Goal: Task Accomplishment & Management: Use online tool/utility

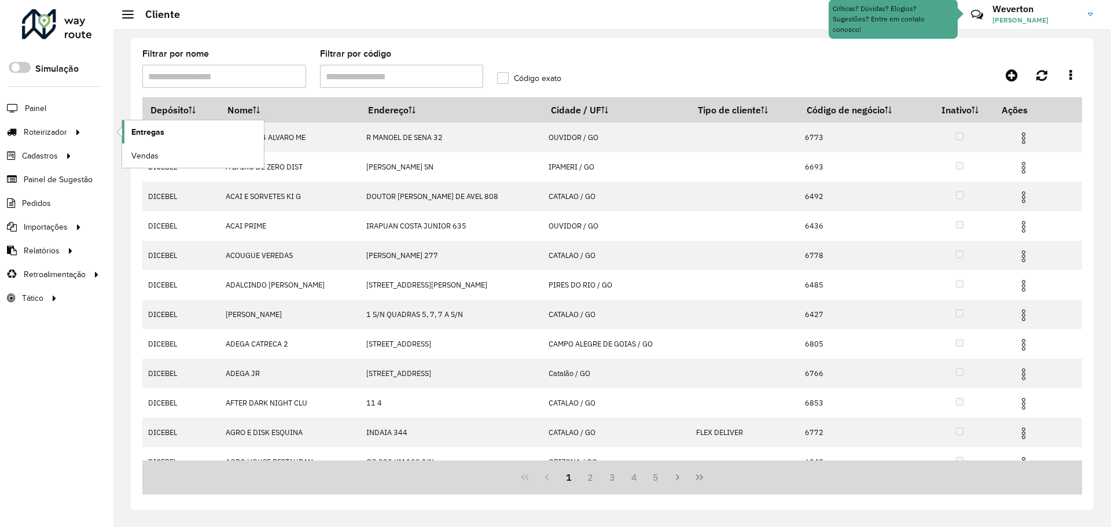
click at [128, 131] on link "Entregas" at bounding box center [193, 131] width 142 height 23
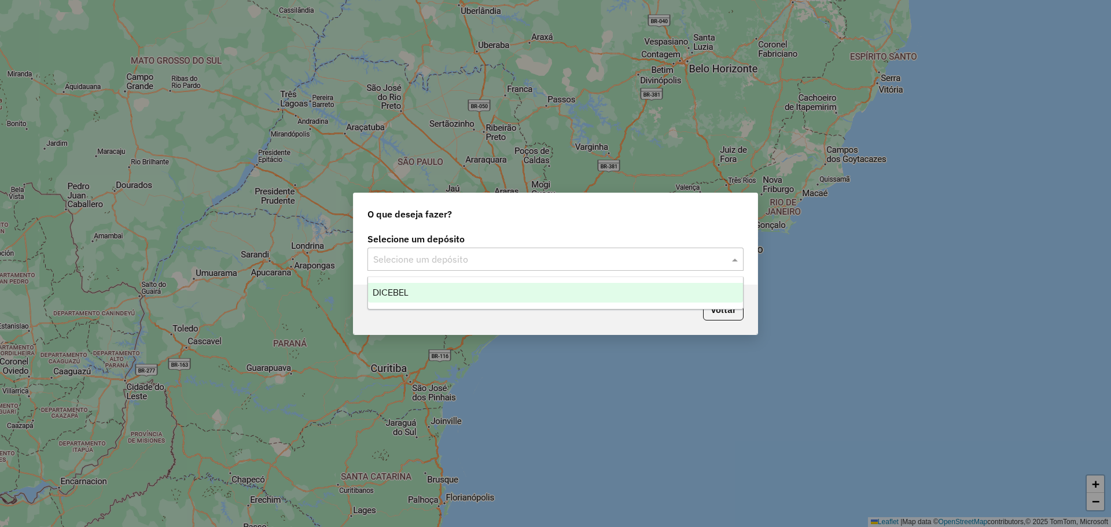
drag, startPoint x: 501, startPoint y: 267, endPoint x: 491, endPoint y: 276, distance: 13.1
click at [500, 267] on div "Selecione um depósito" at bounding box center [555, 259] width 376 height 23
click at [407, 294] on span "DICEBEL" at bounding box center [391, 293] width 36 height 10
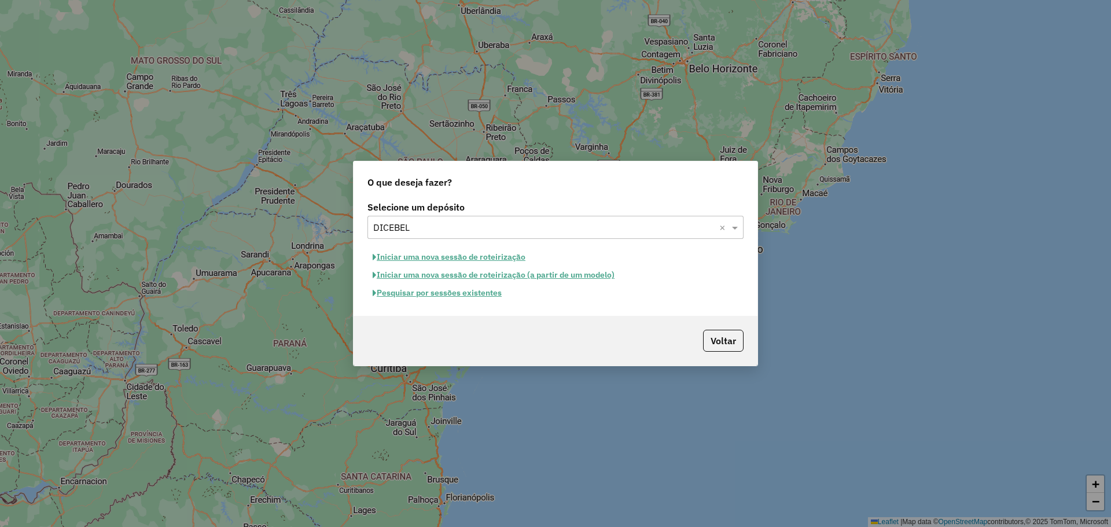
click at [446, 255] on button "Iniciar uma nova sessão de roteirização" at bounding box center [448, 257] width 163 height 18
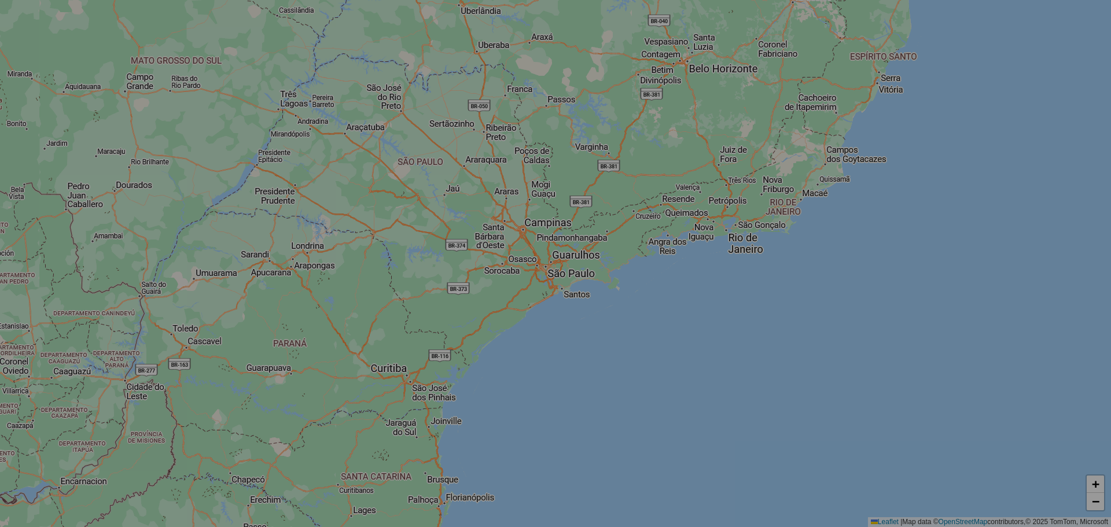
select select "*"
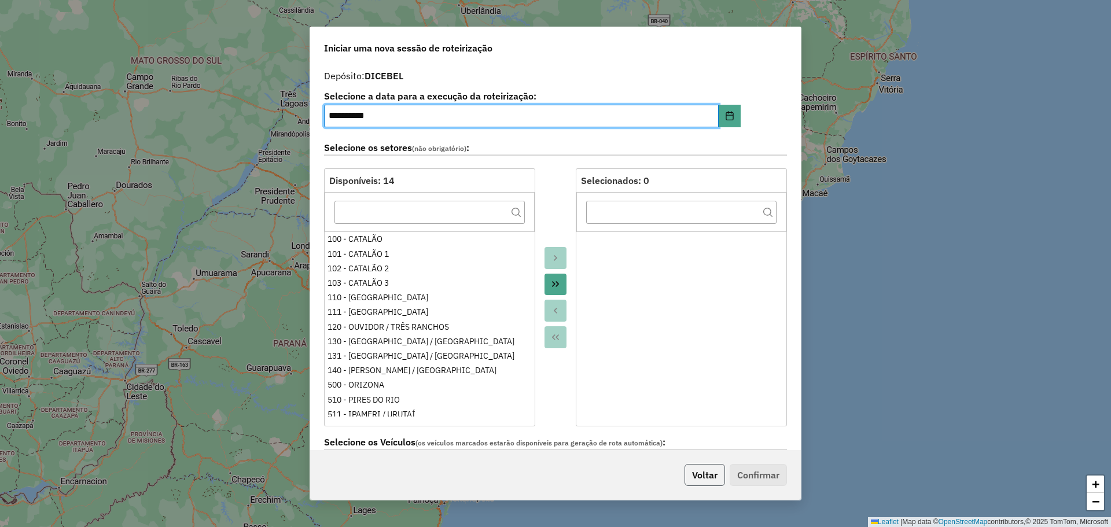
click at [710, 469] on button "Voltar" at bounding box center [704, 475] width 40 height 22
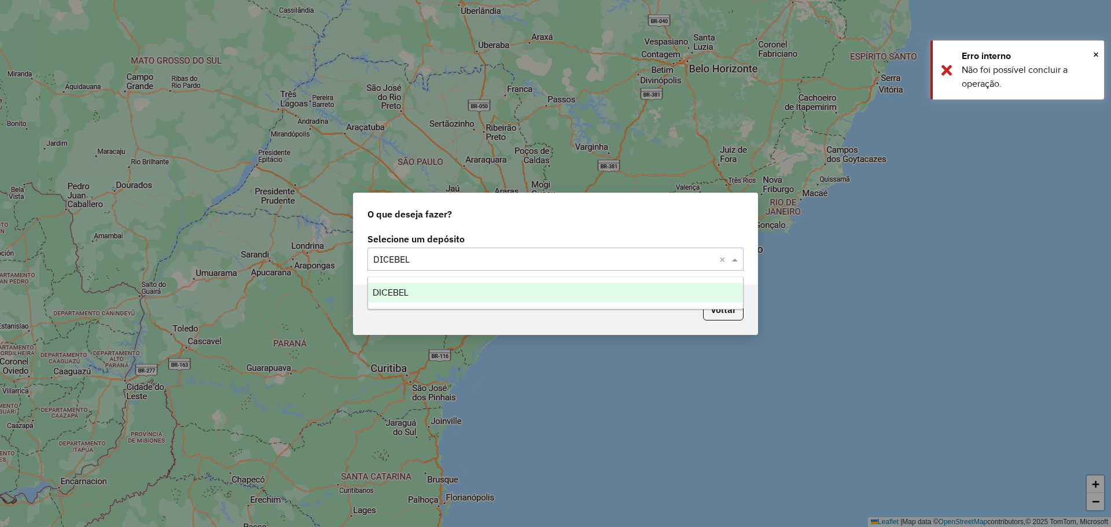
click at [471, 270] on div "Selecione um depósito × DICEBEL ×" at bounding box center [555, 259] width 376 height 23
click at [434, 291] on div "DICEBEL" at bounding box center [555, 293] width 375 height 20
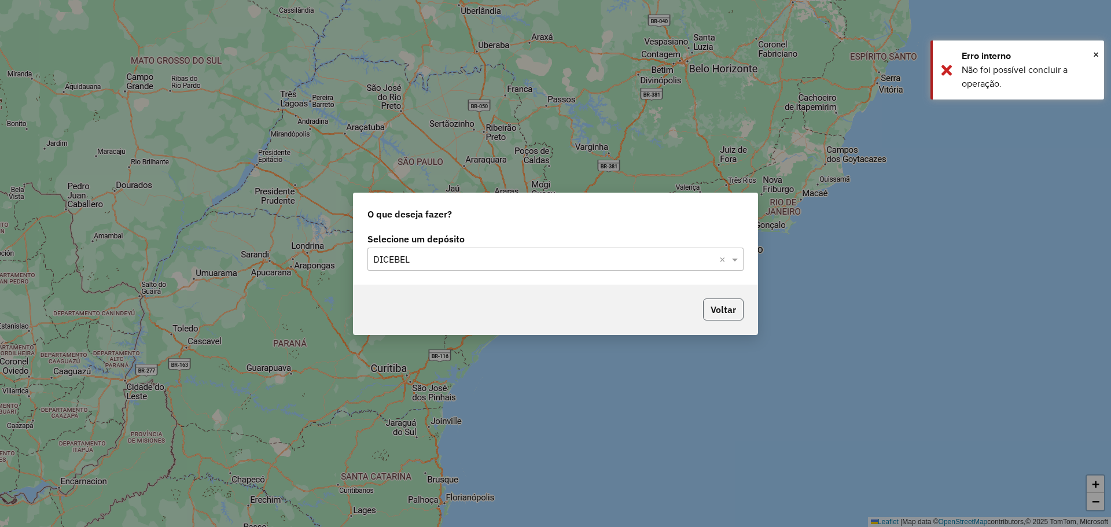
click at [732, 318] on button "Voltar" at bounding box center [723, 310] width 40 height 22
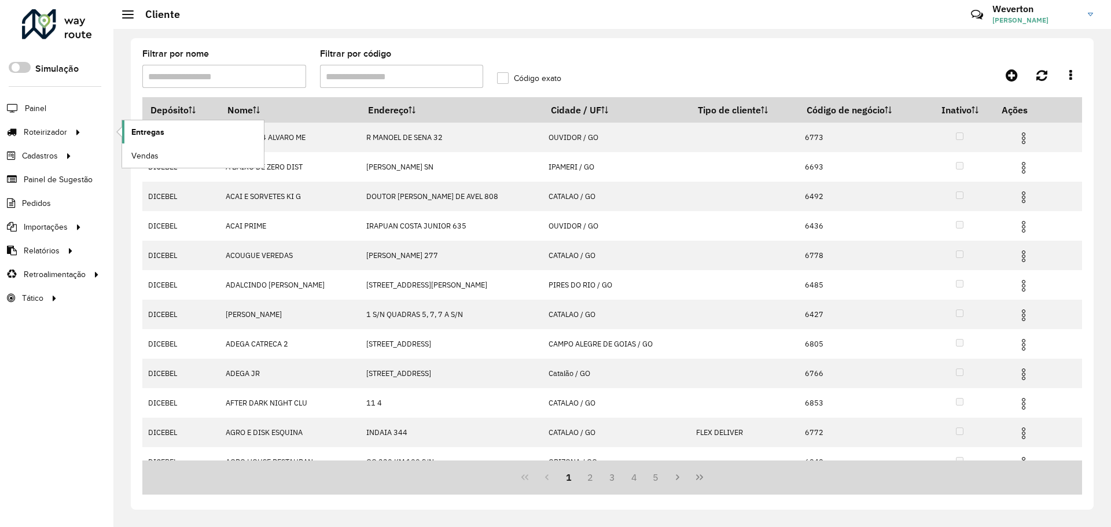
click at [134, 131] on span "Entregas" at bounding box center [147, 132] width 33 height 12
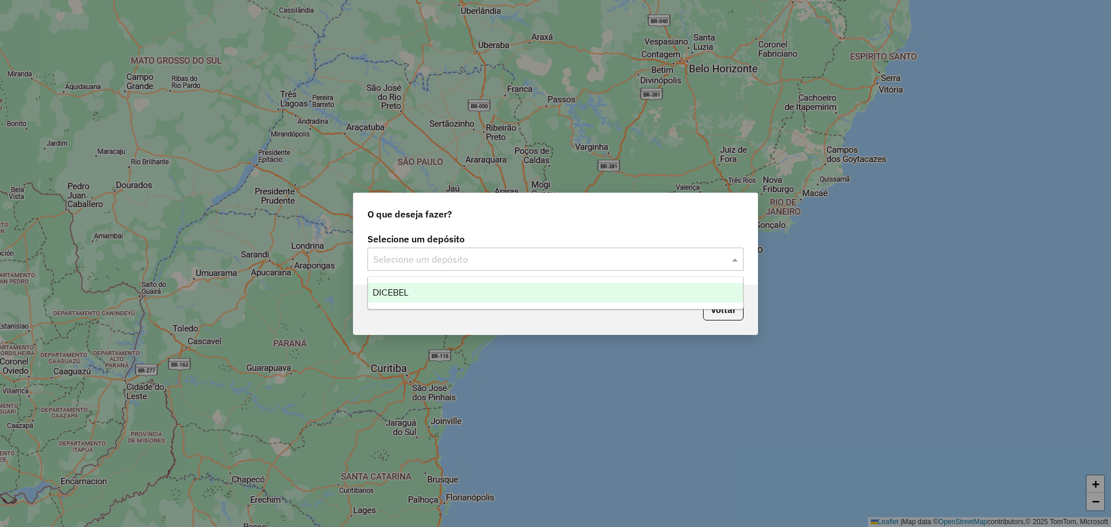
click at [511, 267] on div "Selecione um depósito" at bounding box center [555, 259] width 376 height 23
click at [457, 293] on div "DICEBEL" at bounding box center [555, 293] width 375 height 20
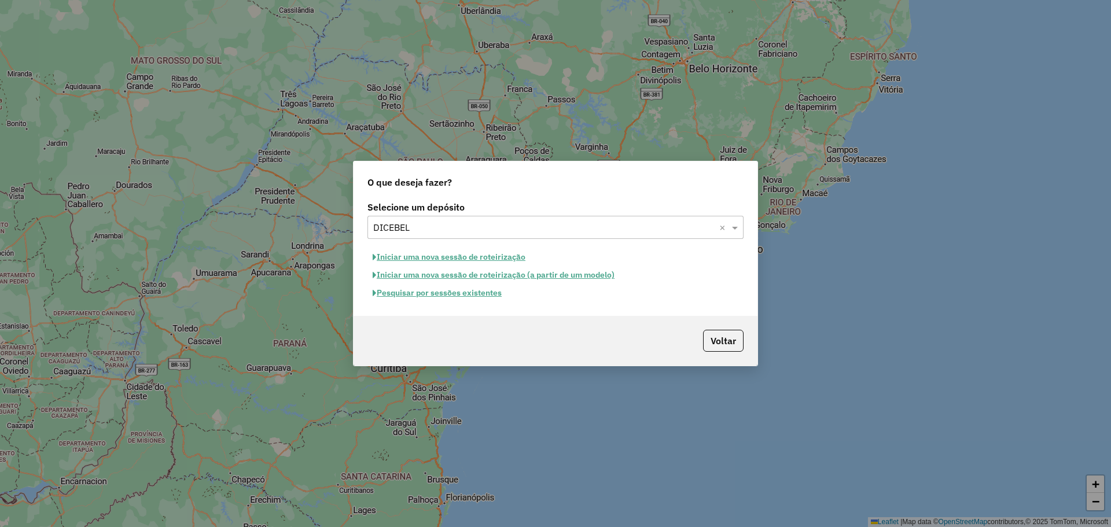
click at [428, 277] on button "Iniciar uma nova sessão de roteirização (a partir de um modelo)" at bounding box center [493, 275] width 252 height 18
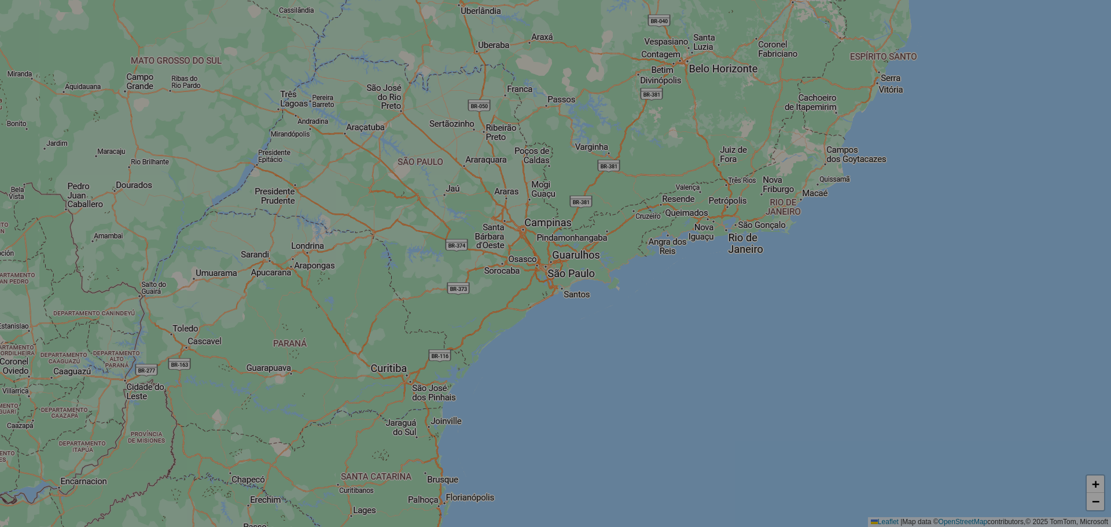
select select "*"
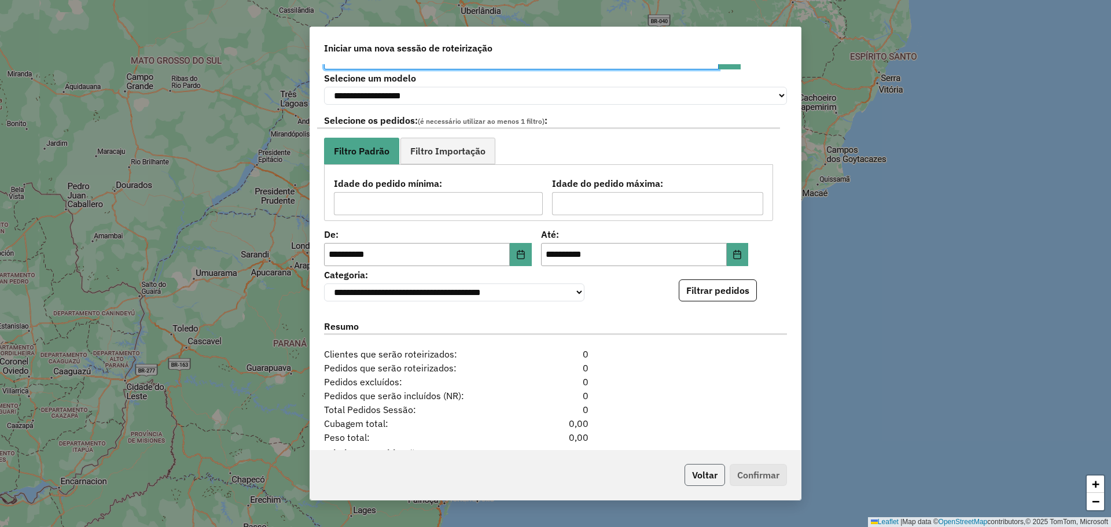
click at [698, 474] on button "Voltar" at bounding box center [704, 475] width 40 height 22
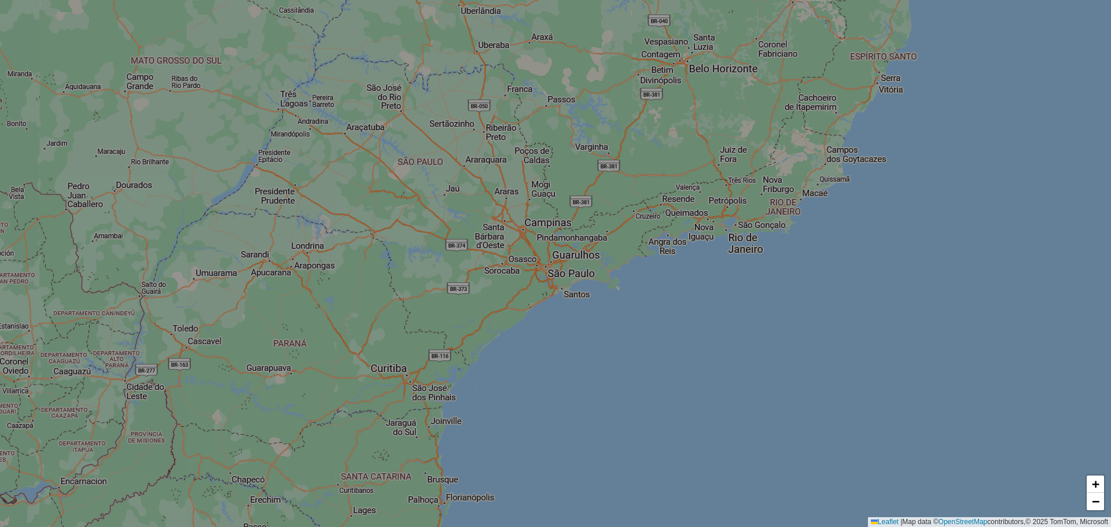
scroll to position [44, 0]
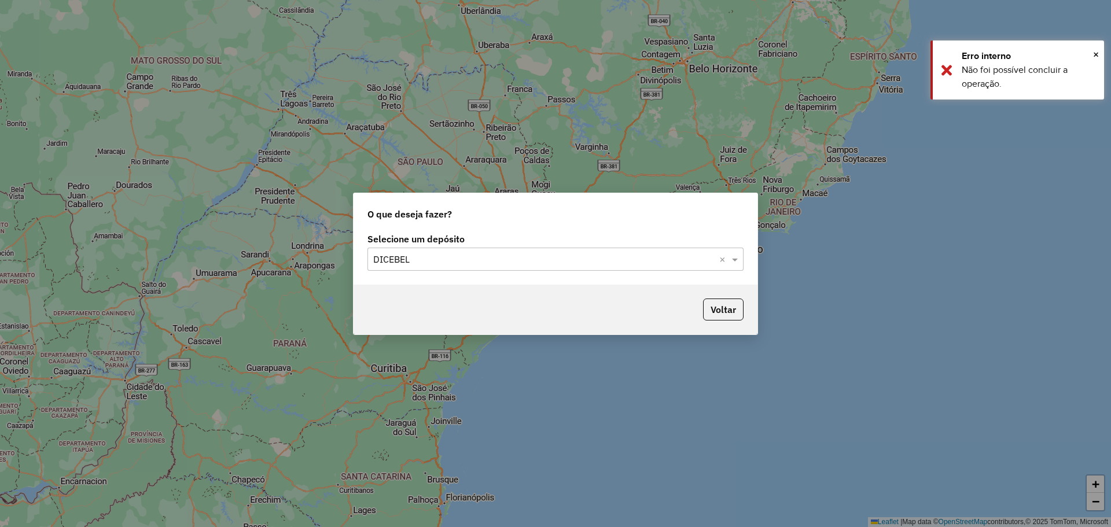
click at [725, 271] on div "Selecione um depósito Selecione um depósito × DICEBEL ×" at bounding box center [556, 257] width 404 height 54
click at [654, 262] on input "text" at bounding box center [543, 260] width 341 height 14
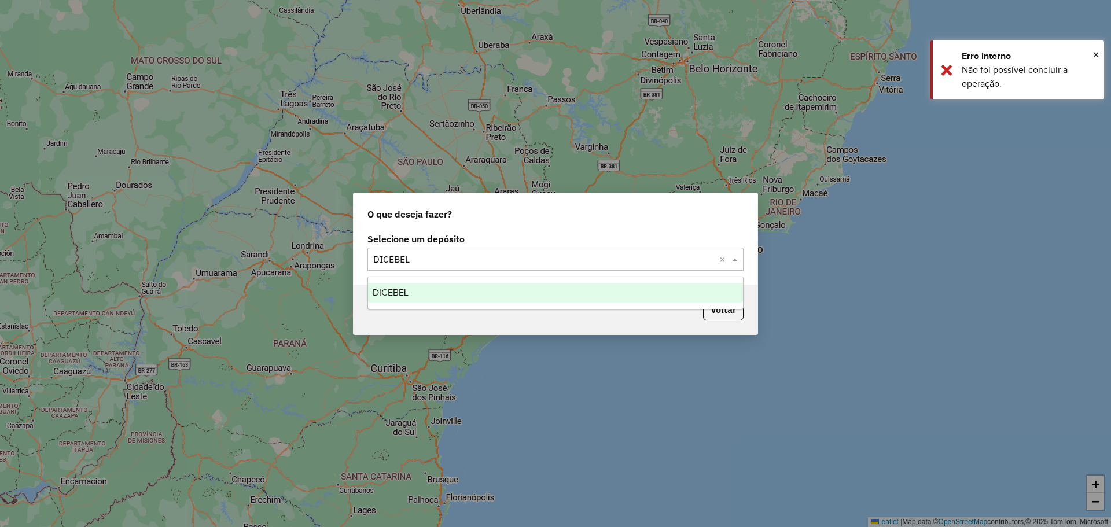
click at [581, 290] on div "DICEBEL" at bounding box center [555, 293] width 375 height 20
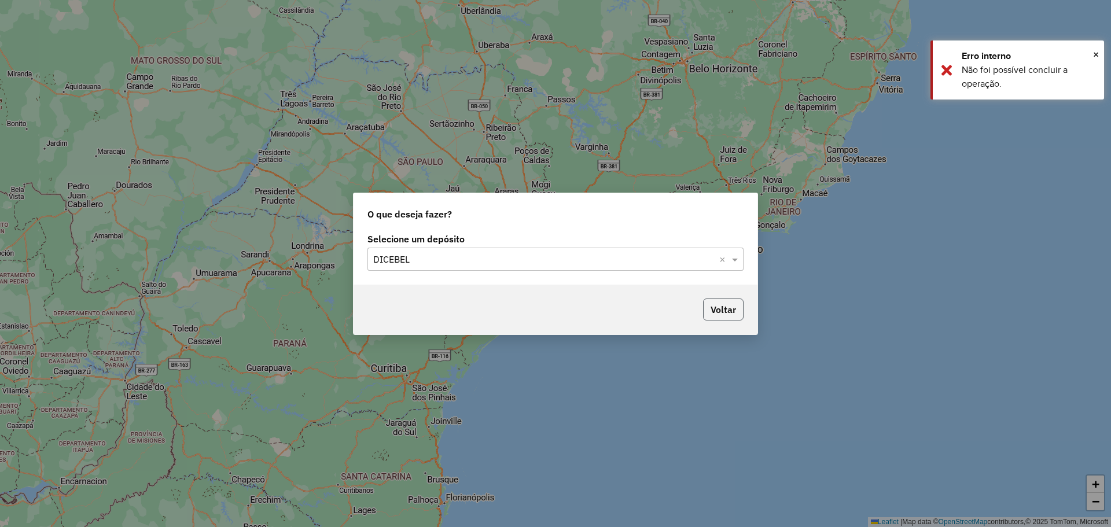
click at [731, 303] on button "Voltar" at bounding box center [723, 310] width 40 height 22
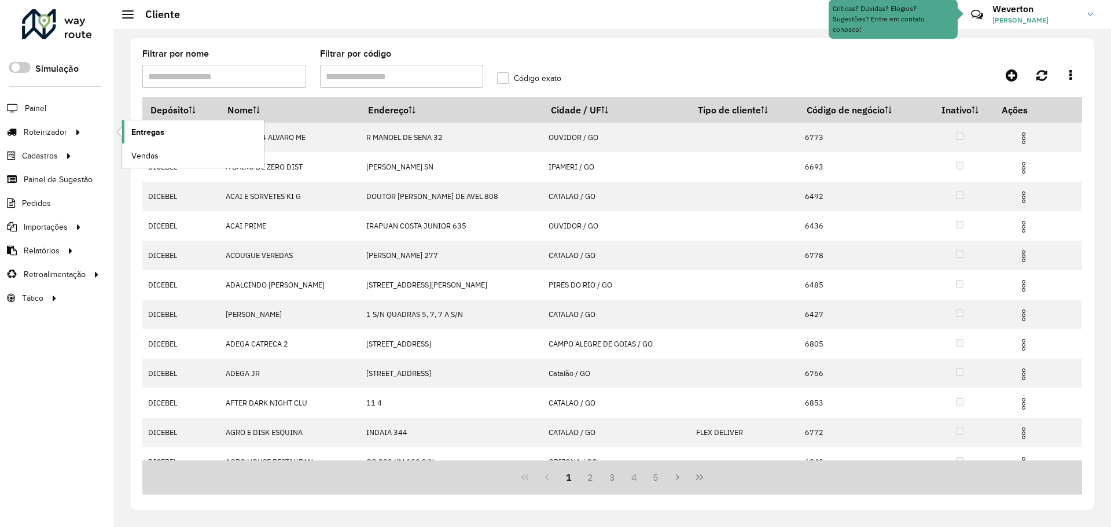
click at [145, 132] on span "Entregas" at bounding box center [147, 132] width 33 height 12
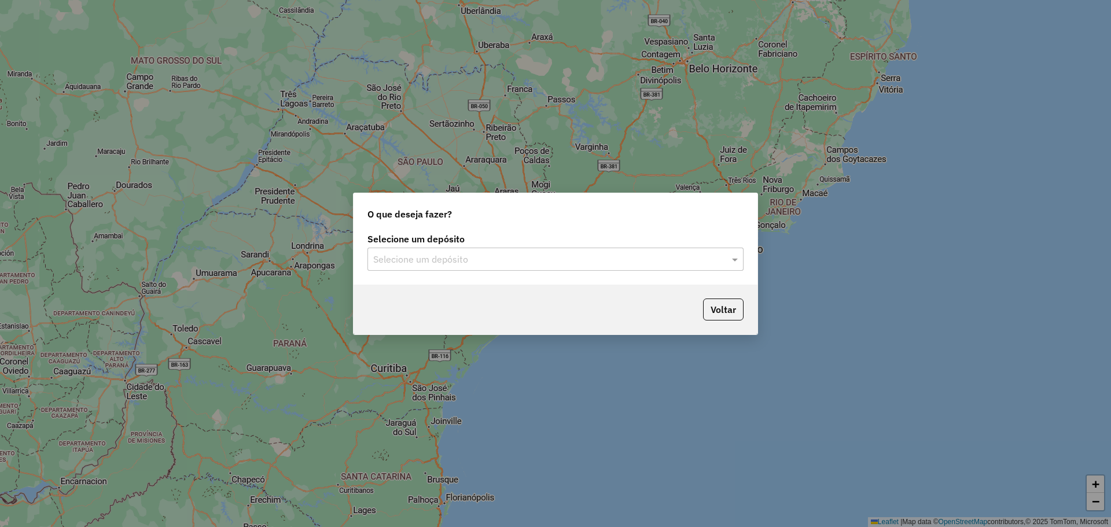
click at [467, 251] on div "Selecione um depósito" at bounding box center [555, 259] width 376 height 23
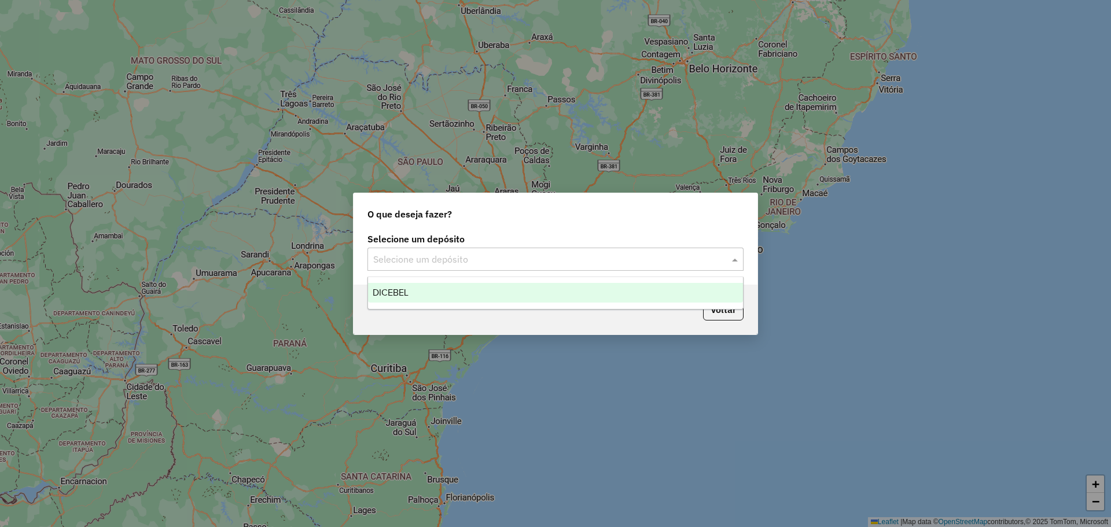
click at [418, 293] on div "DICEBEL" at bounding box center [555, 293] width 375 height 20
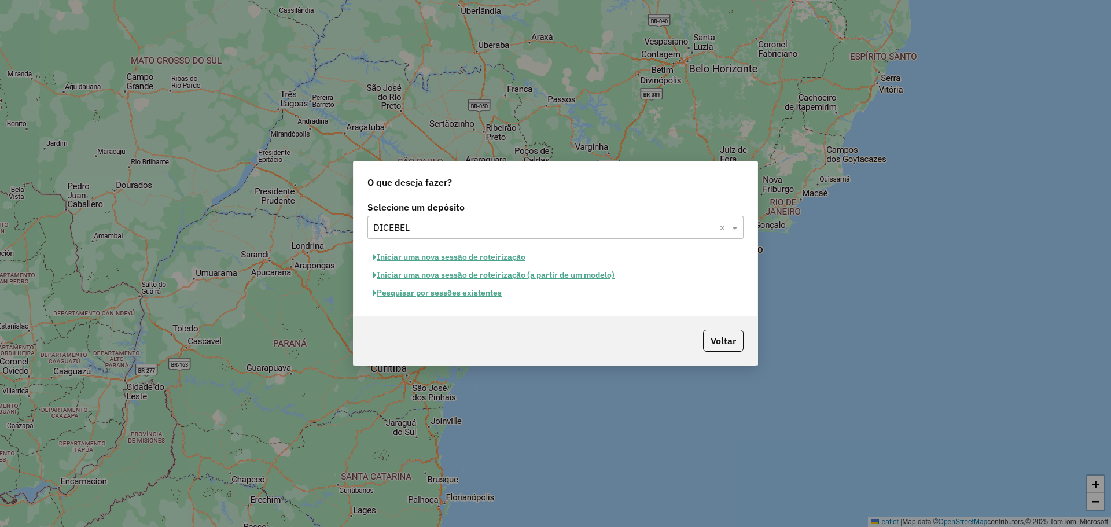
click at [417, 294] on button "Pesquisar por sessões existentes" at bounding box center [436, 293] width 139 height 18
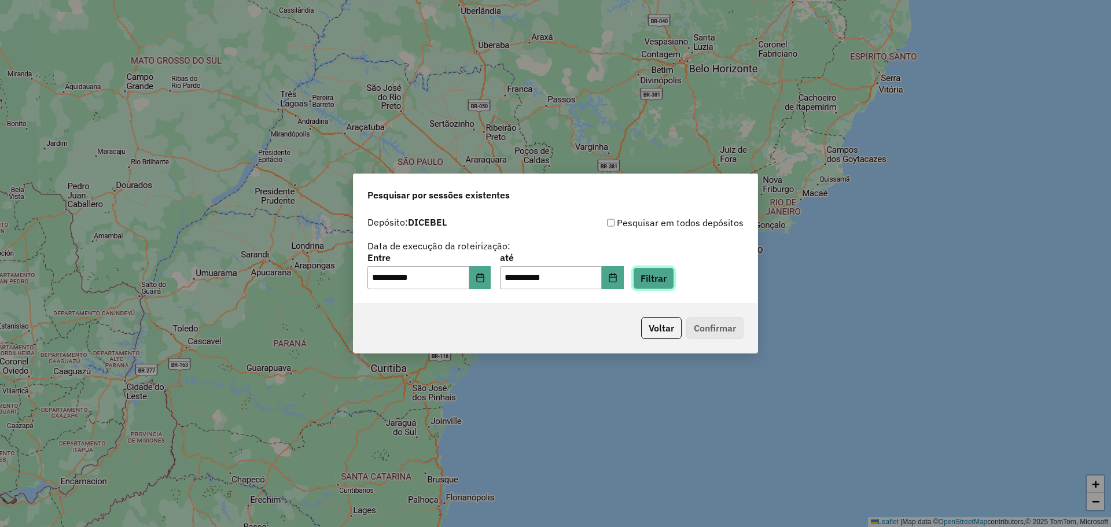
click at [669, 283] on button "Filtrar" at bounding box center [653, 278] width 41 height 22
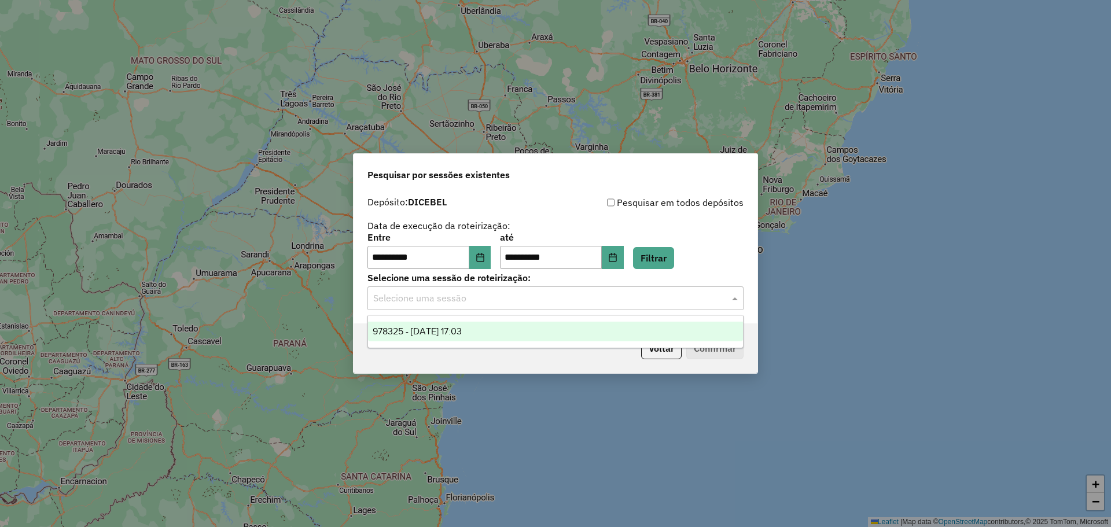
click at [462, 307] on div "Selecione uma sessão" at bounding box center [555, 297] width 376 height 23
click at [462, 332] on span "978325 - 13/08/2025 17:03" at bounding box center [417, 331] width 89 height 10
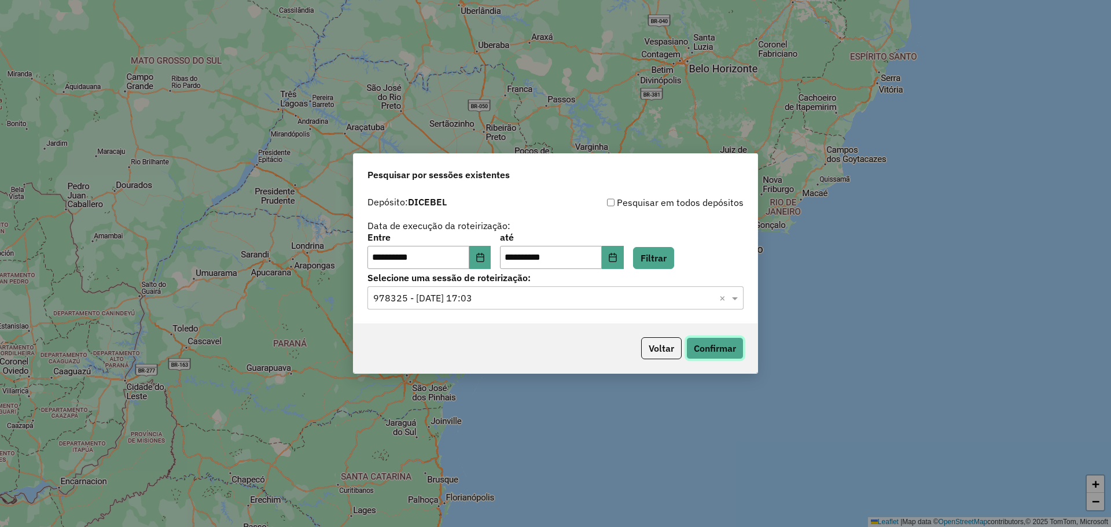
click at [735, 349] on button "Confirmar" at bounding box center [714, 348] width 57 height 22
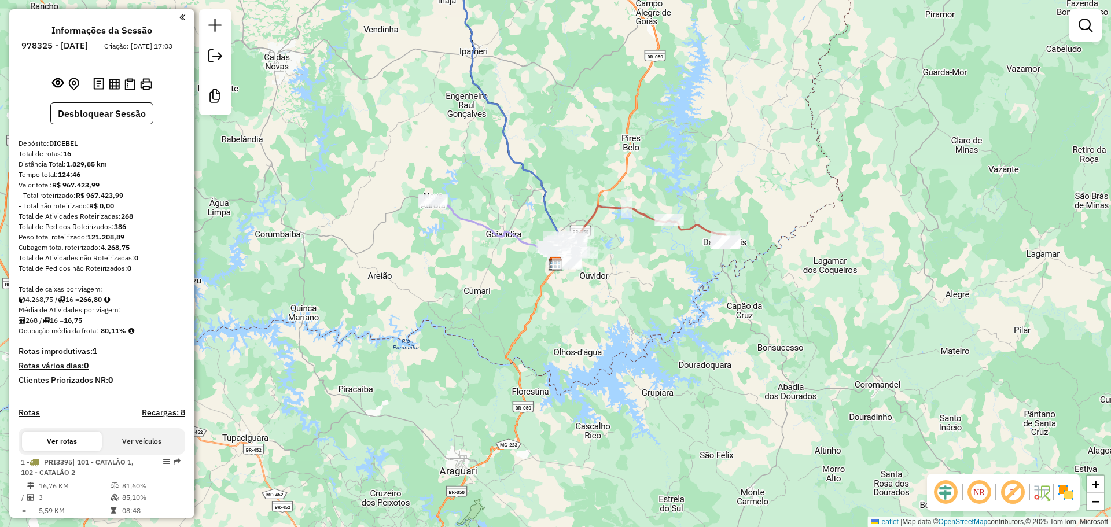
drag, startPoint x: 716, startPoint y: 334, endPoint x: 699, endPoint y: 336, distance: 17.4
click at [699, 336] on div "Janela de atendimento Grade de atendimento Capacidade Transportadoras Veículos …" at bounding box center [555, 263] width 1111 height 527
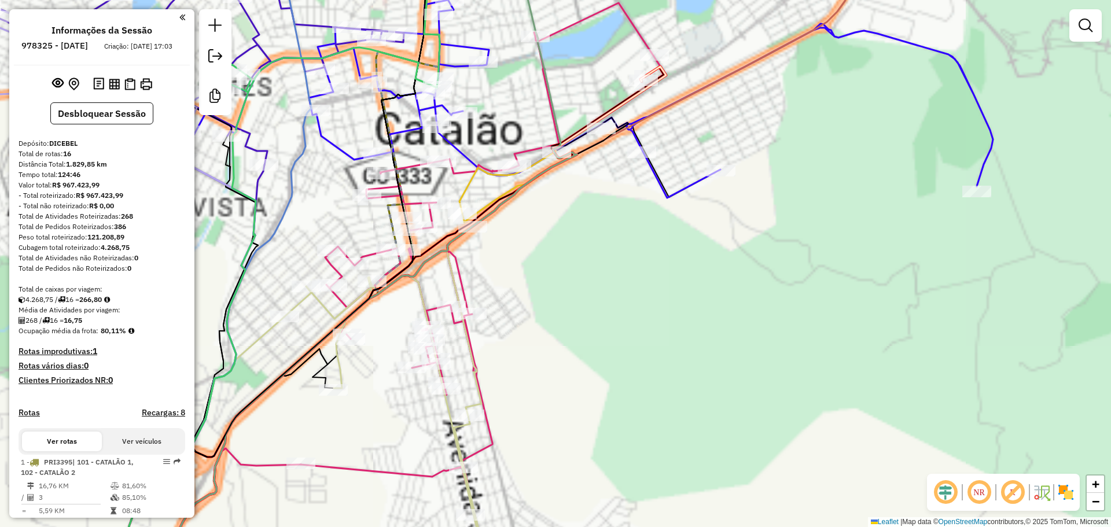
drag, startPoint x: 686, startPoint y: 290, endPoint x: 656, endPoint y: 354, distance: 70.1
click at [656, 357] on div "Janela de atendimento Grade de atendimento Capacidade Transportadoras Veículos …" at bounding box center [555, 263] width 1111 height 527
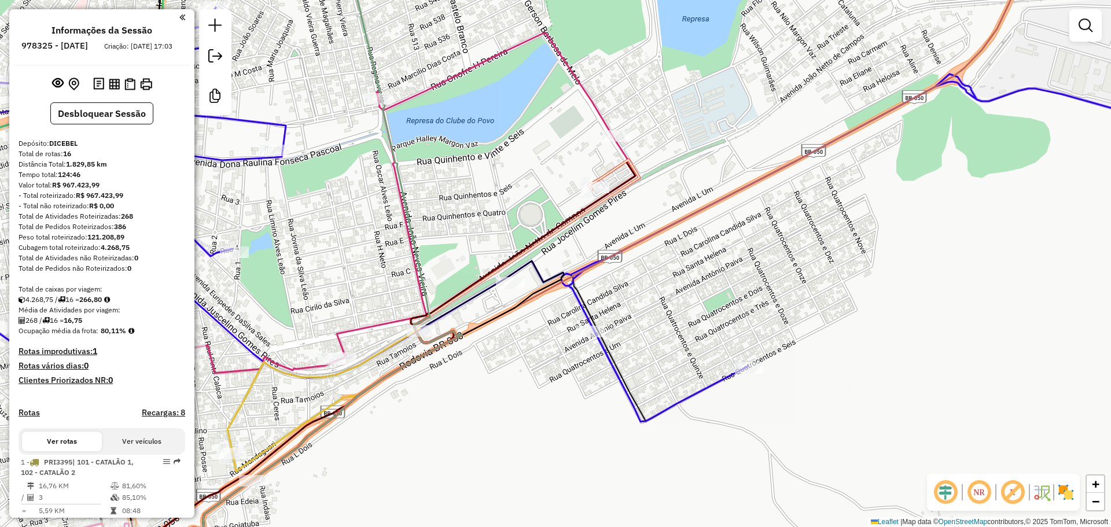
drag, startPoint x: 595, startPoint y: 199, endPoint x: 618, endPoint y: 213, distance: 26.5
click at [618, 213] on div "Janela de atendimento Grade de atendimento Capacidade Transportadoras Veículos …" at bounding box center [555, 263] width 1111 height 527
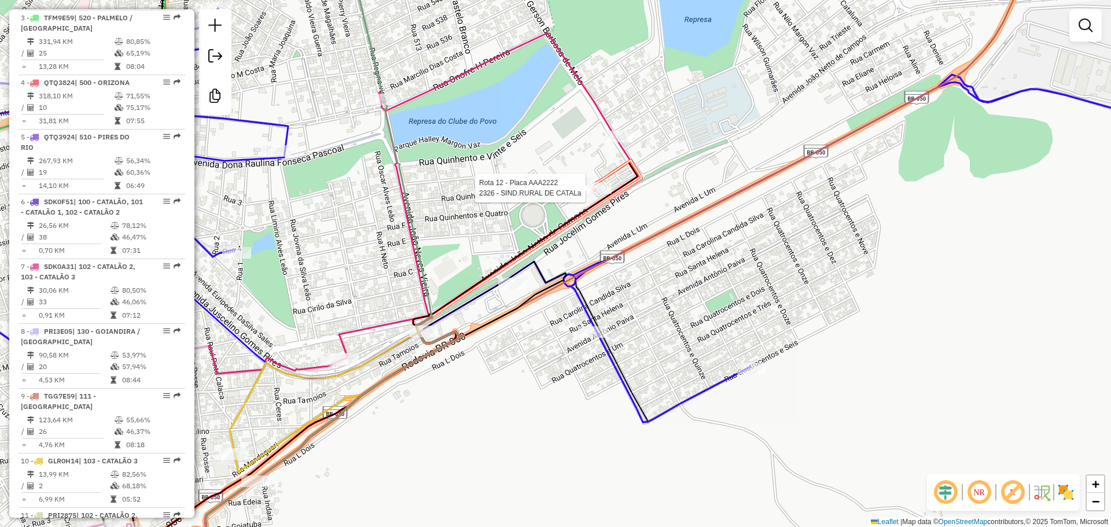
select select "**********"
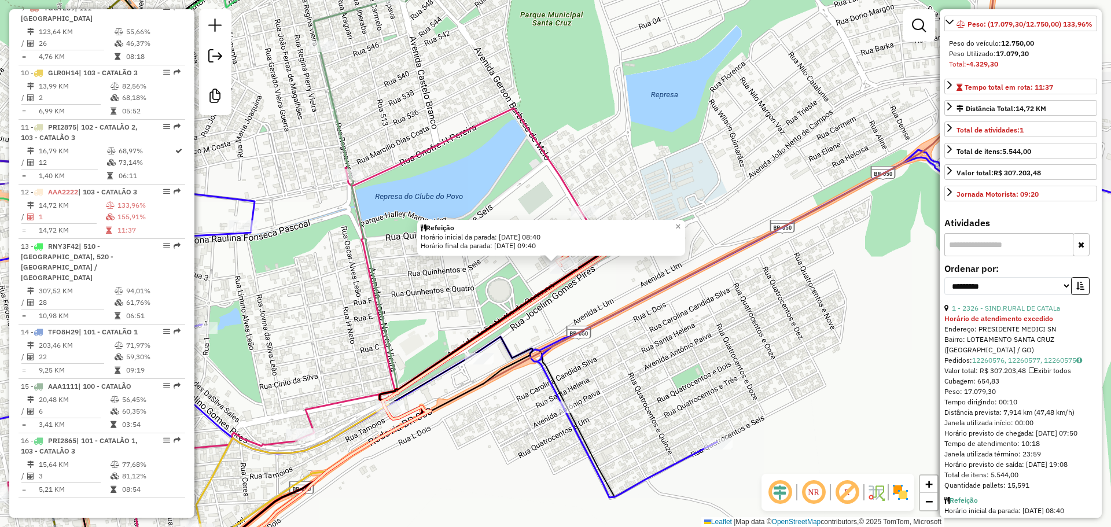
scroll to position [231, 0]
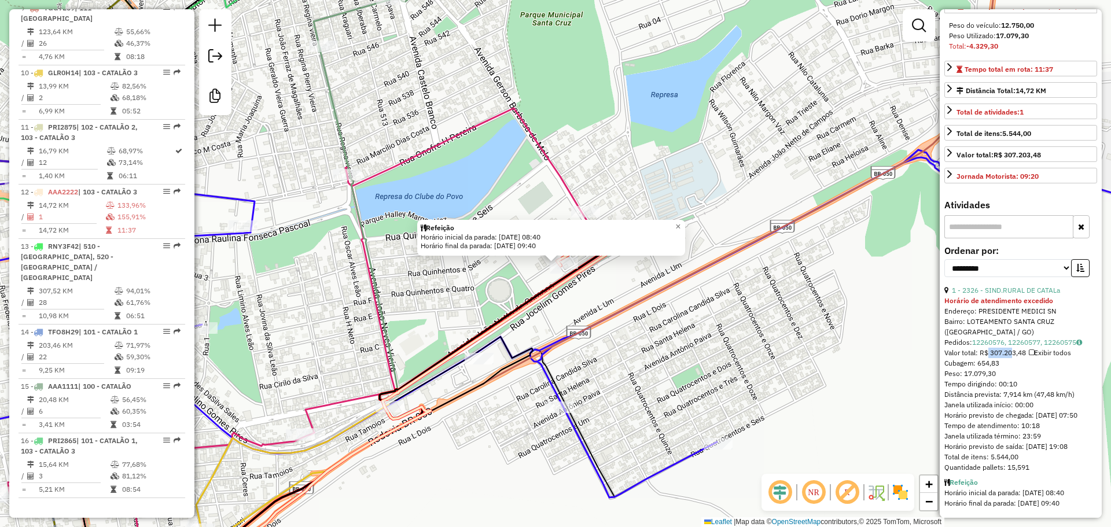
drag, startPoint x: 982, startPoint y: 354, endPoint x: 1008, endPoint y: 350, distance: 25.7
click at [1008, 350] on div "Valor total: R$ 307.203,48 Exibir todos" at bounding box center [1020, 353] width 153 height 10
